Goal: Navigation & Orientation: Find specific page/section

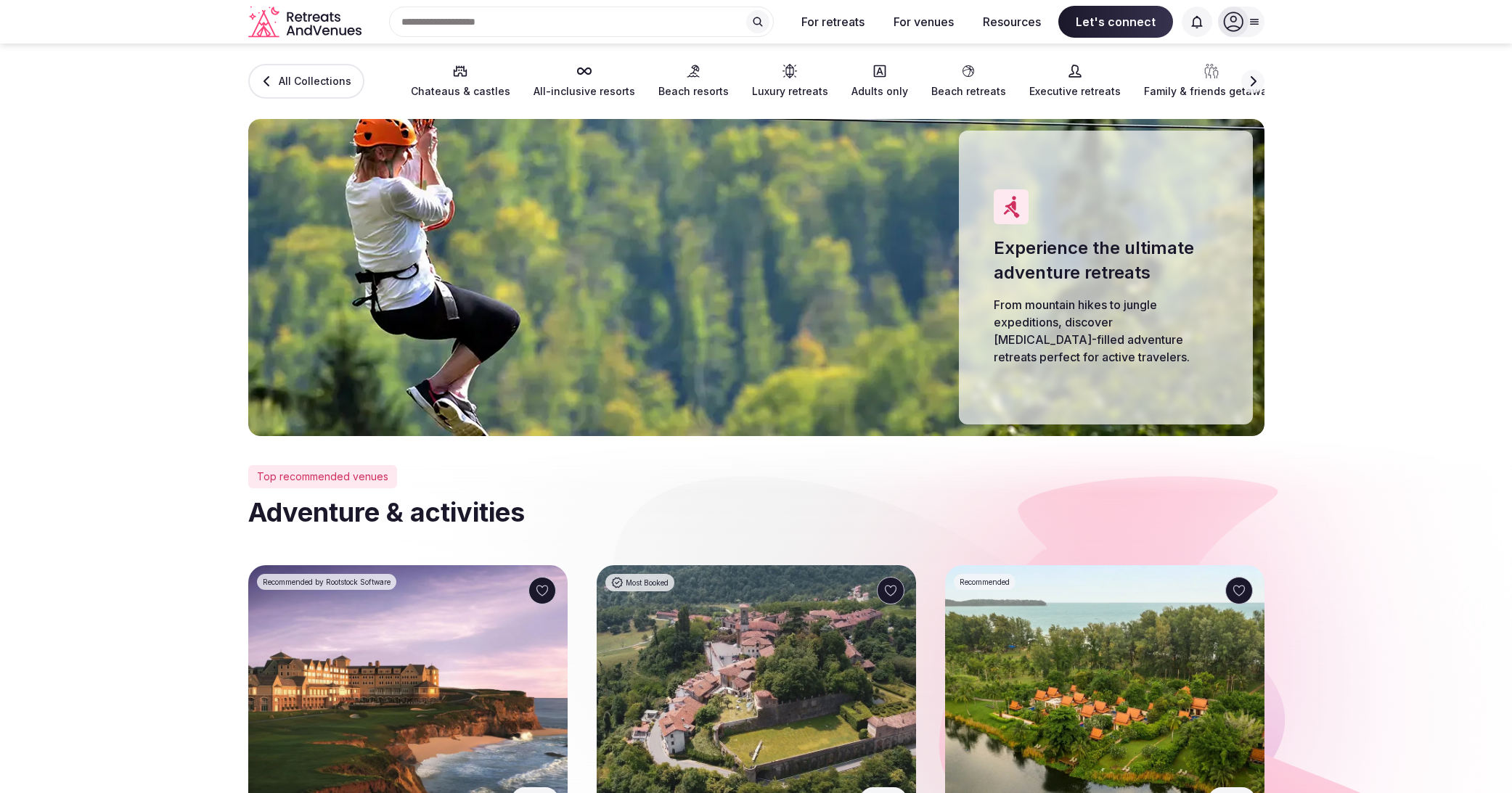
click at [453, 69] on icon at bounding box center [460, 71] width 14 height 14
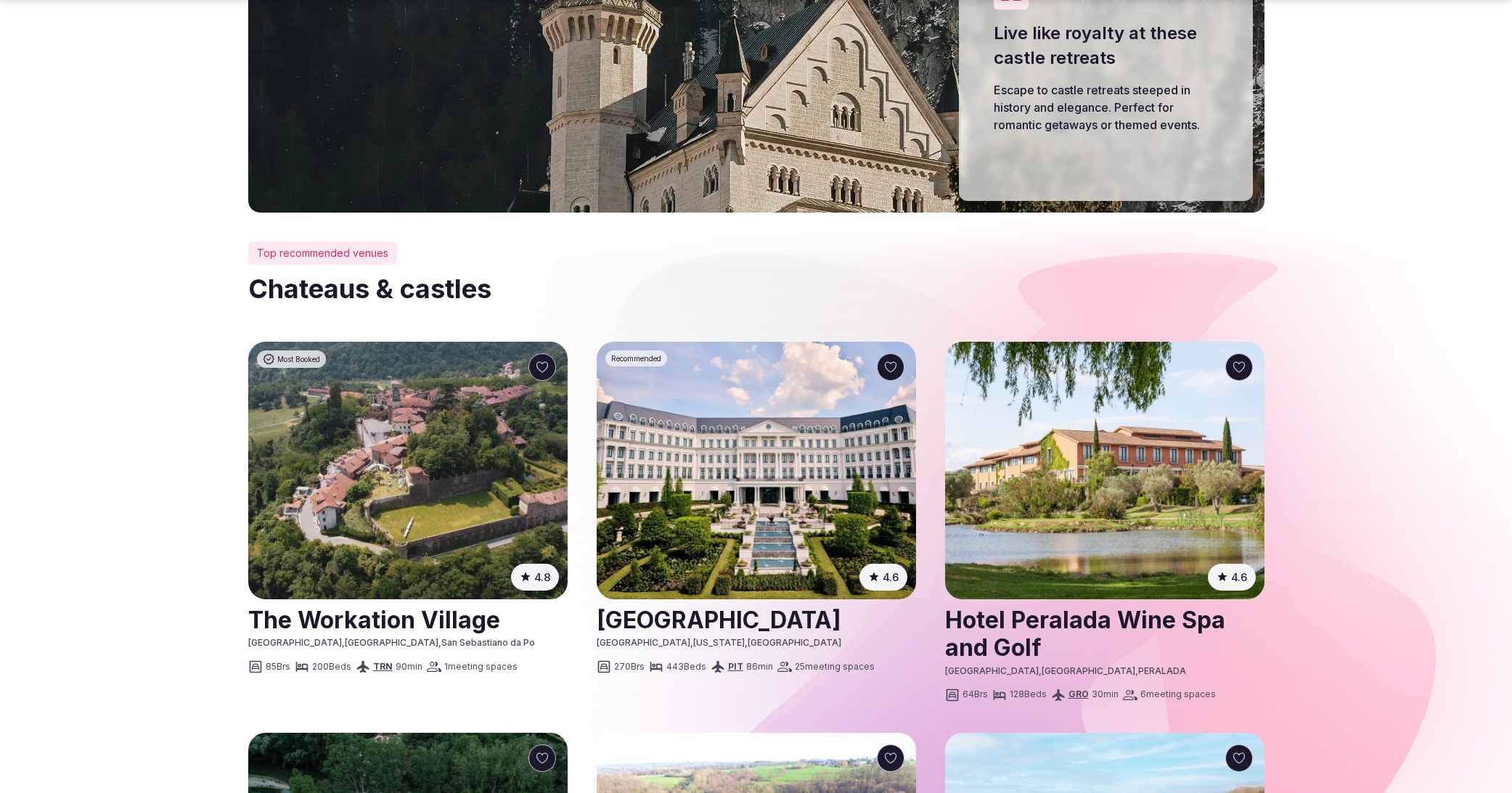
scroll to position [224, 0]
click at [145, 185] on section "All Collections Adventure & activities All-inclusive resorts Beach resorts Luxu…" at bounding box center [756, 15] width 1512 height 392
